Goal: Book appointment/travel/reservation

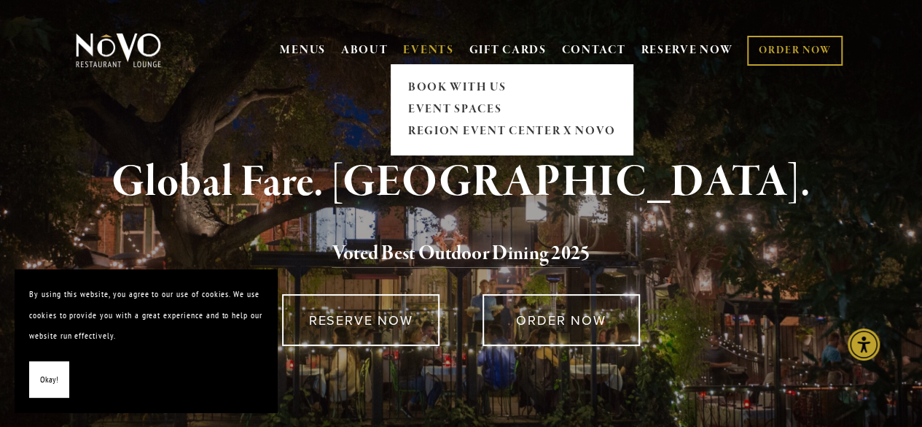
click at [432, 48] on link "EVENTS" at bounding box center [428, 50] width 50 height 15
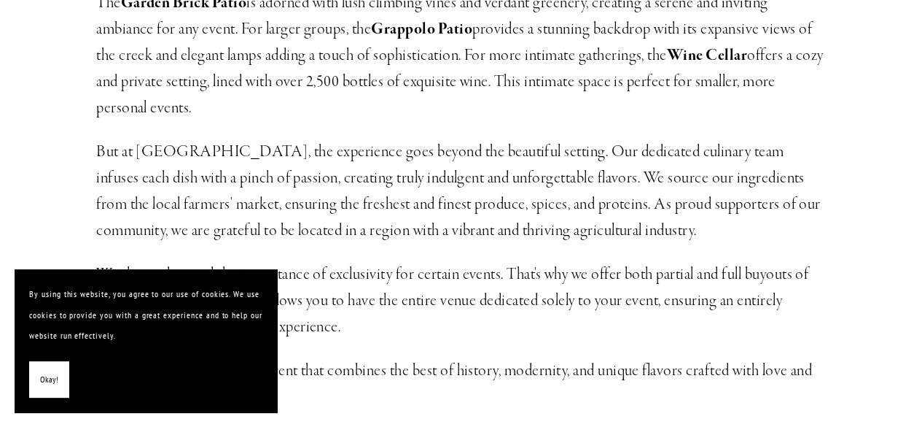
scroll to position [644, 0]
click at [56, 389] on span "Okay!" at bounding box center [49, 379] width 18 height 21
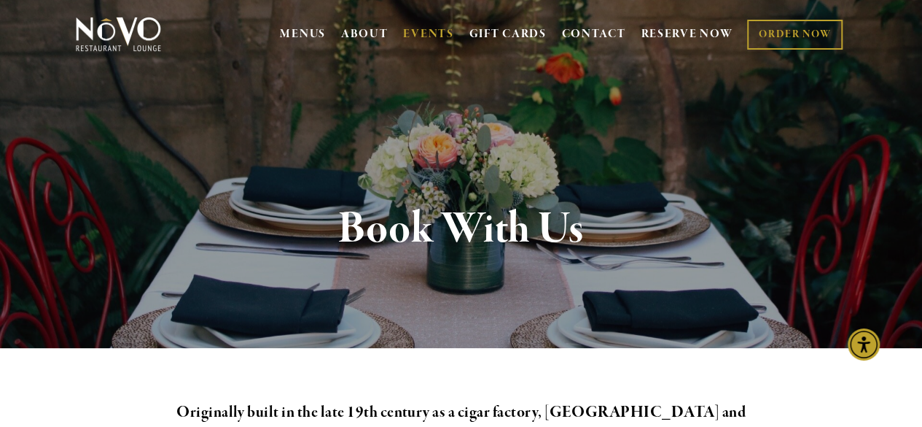
scroll to position [17, 0]
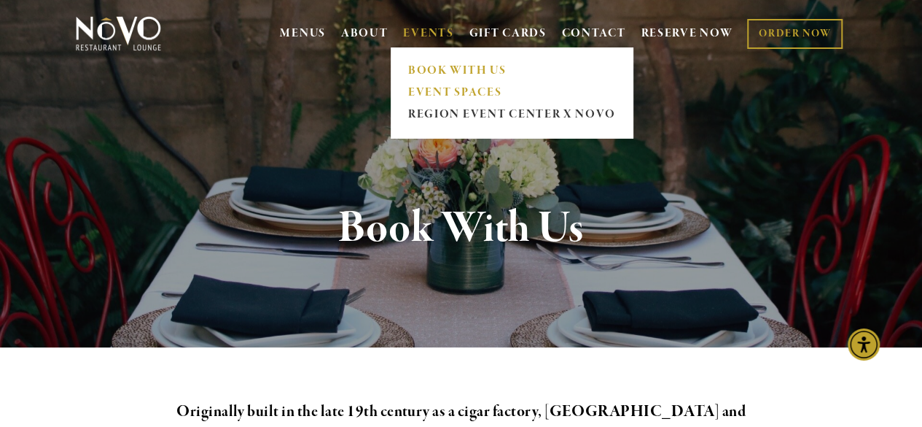
click at [429, 84] on link "EVENT SPACES" at bounding box center [511, 93] width 217 height 22
